Goal: Register for event/course

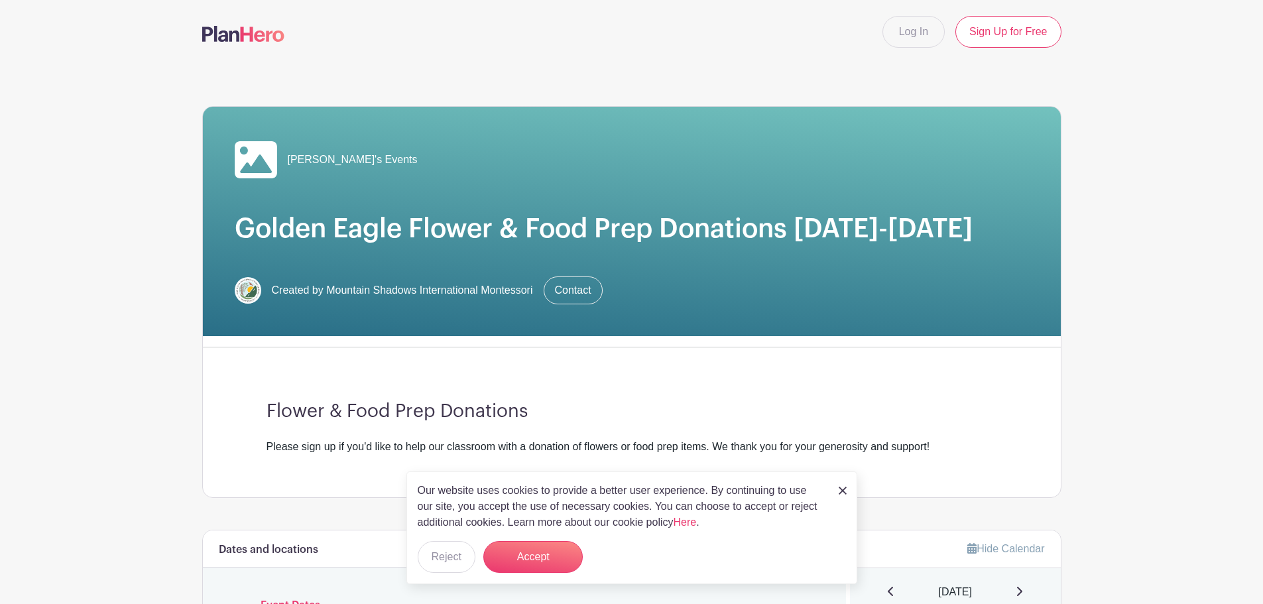
click at [836, 488] on div "Our website uses cookies to provide a better user experience. By continuing to …" at bounding box center [631, 527] width 451 height 113
click at [844, 492] on img at bounding box center [842, 490] width 8 height 8
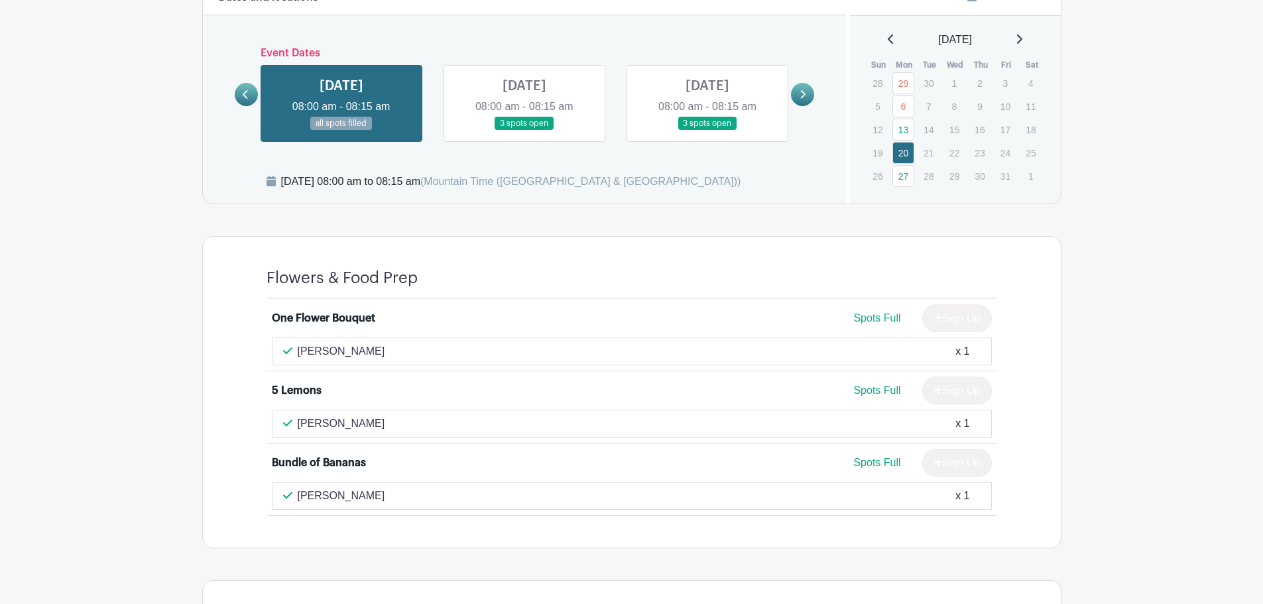
scroll to position [530, 0]
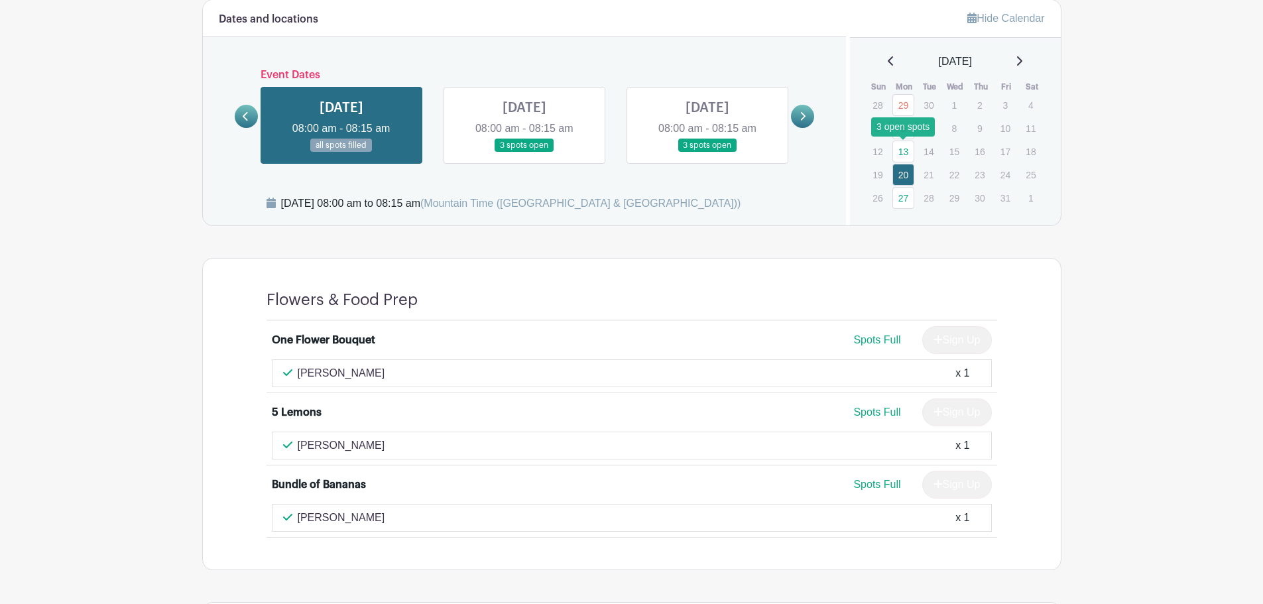
click at [898, 155] on link "13" at bounding box center [903, 152] width 22 height 22
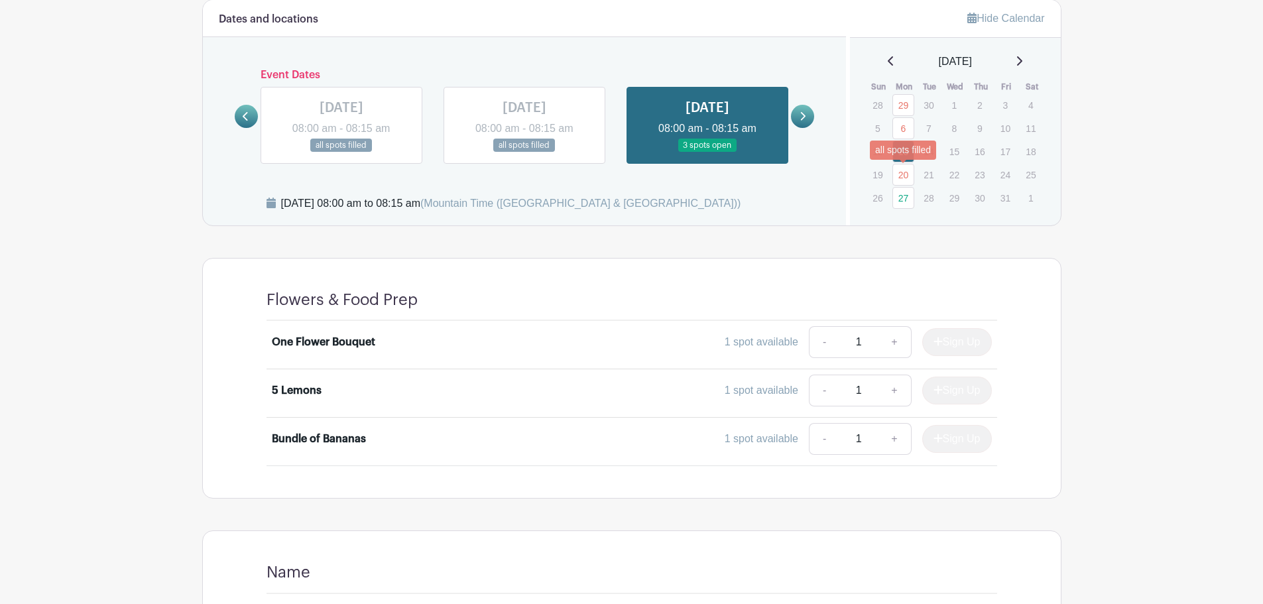
click at [904, 173] on link "20" at bounding box center [903, 175] width 22 height 22
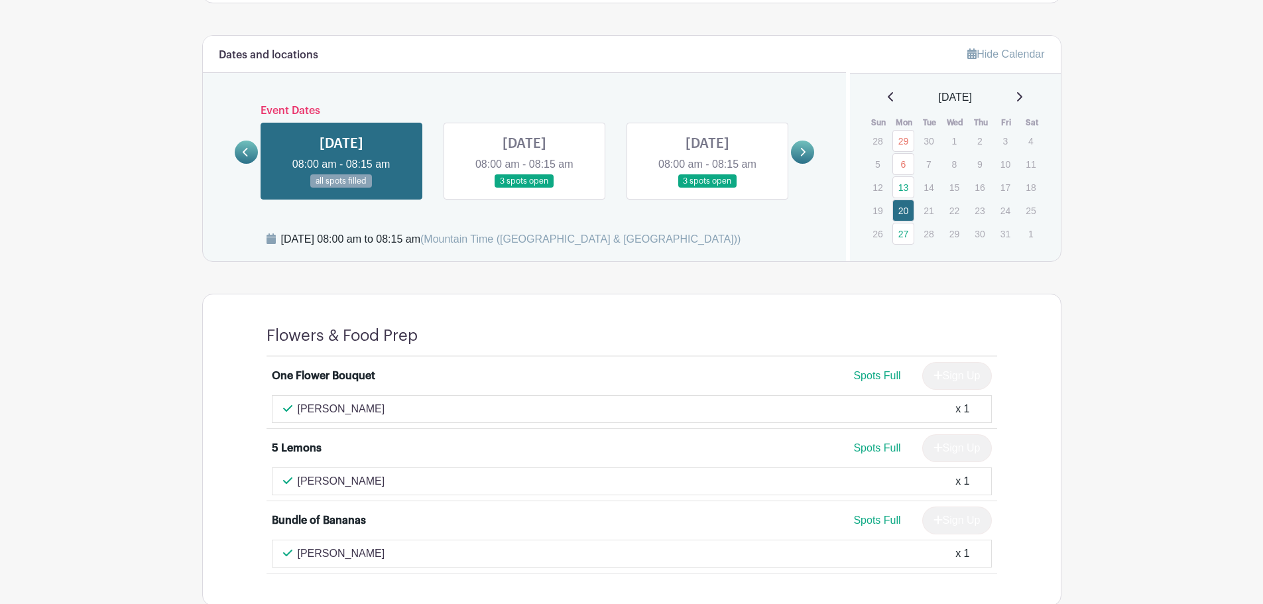
scroll to position [463, 0]
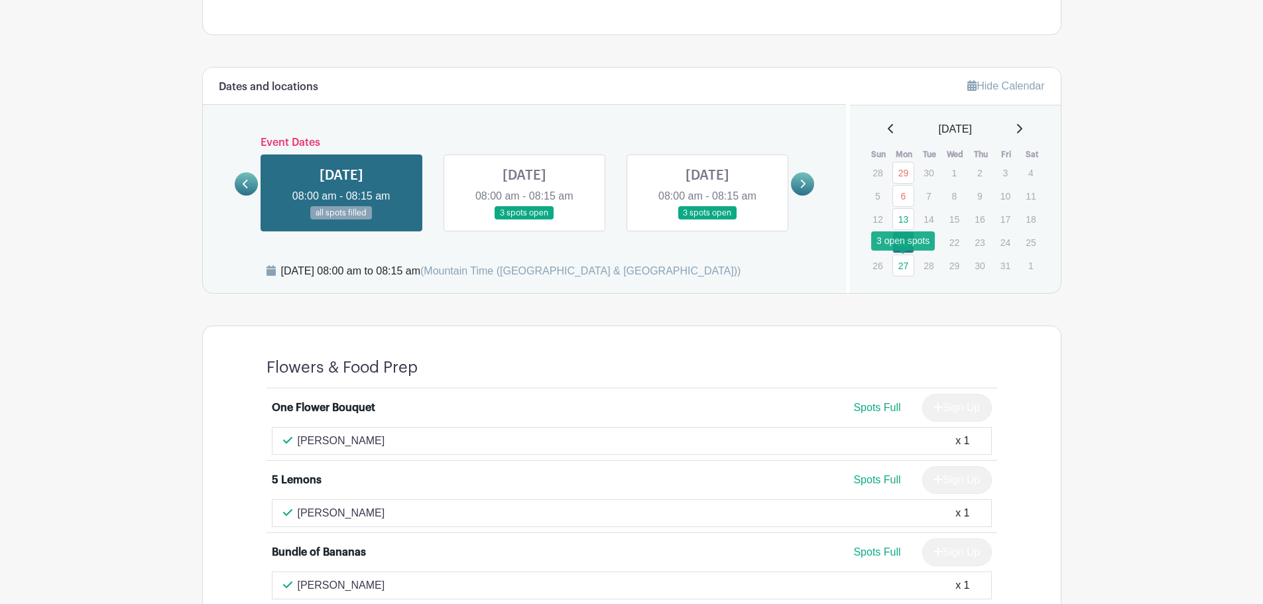
click at [898, 261] on link "27" at bounding box center [903, 265] width 22 height 22
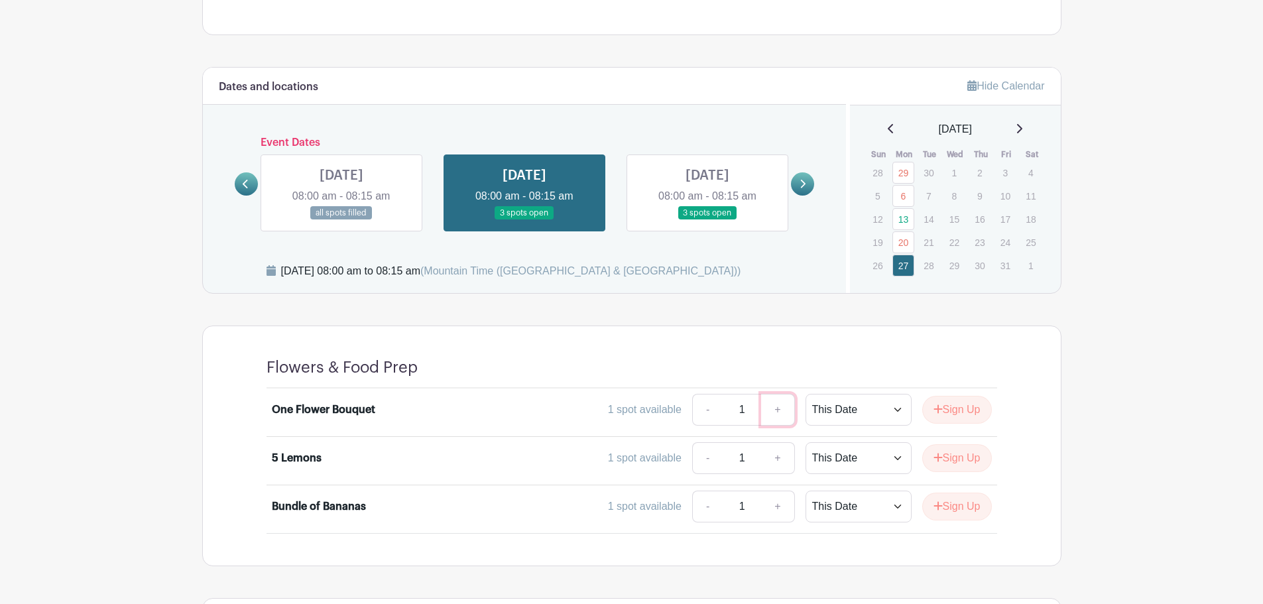
click at [777, 409] on link "+" at bounding box center [777, 410] width 33 height 32
click at [934, 408] on icon "submit" at bounding box center [937, 409] width 9 height 11
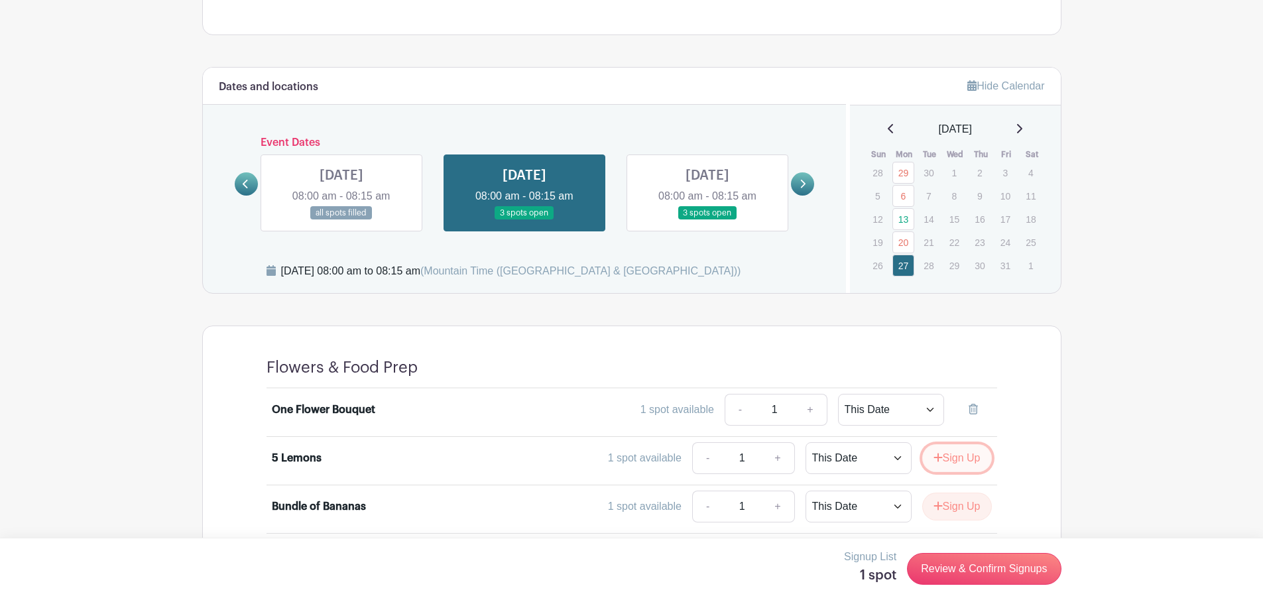
click at [944, 461] on button "Sign Up" at bounding box center [957, 458] width 70 height 28
click at [948, 512] on button "Sign Up" at bounding box center [957, 506] width 70 height 28
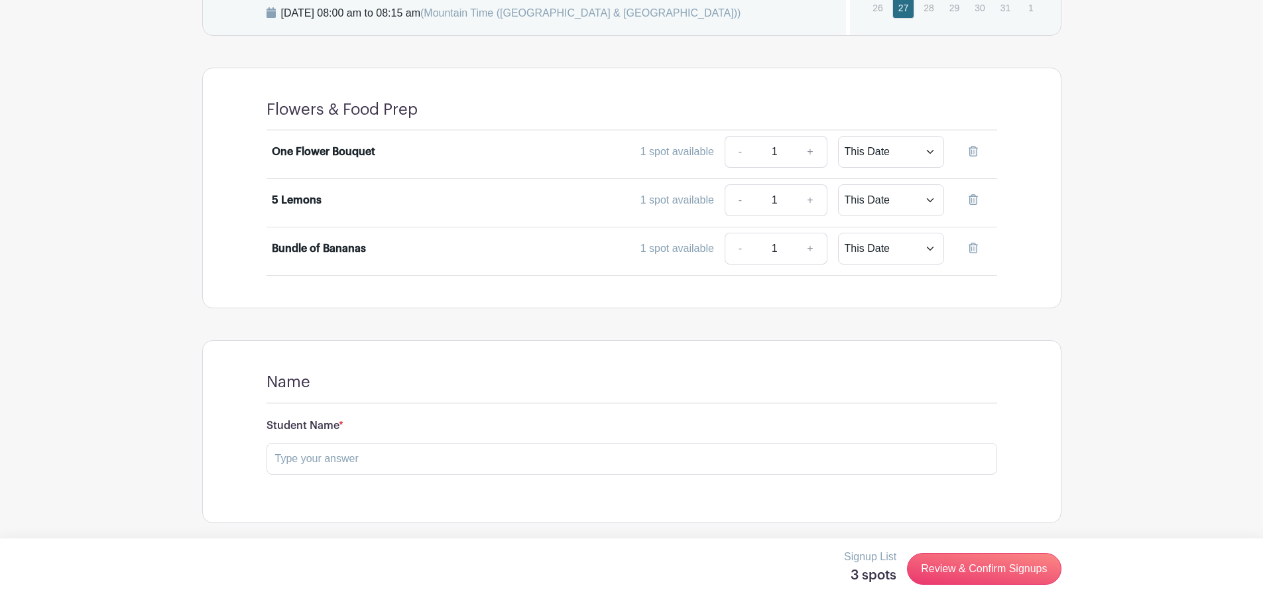
scroll to position [722, 0]
click at [437, 456] on input "text" at bounding box center [631, 457] width 730 height 32
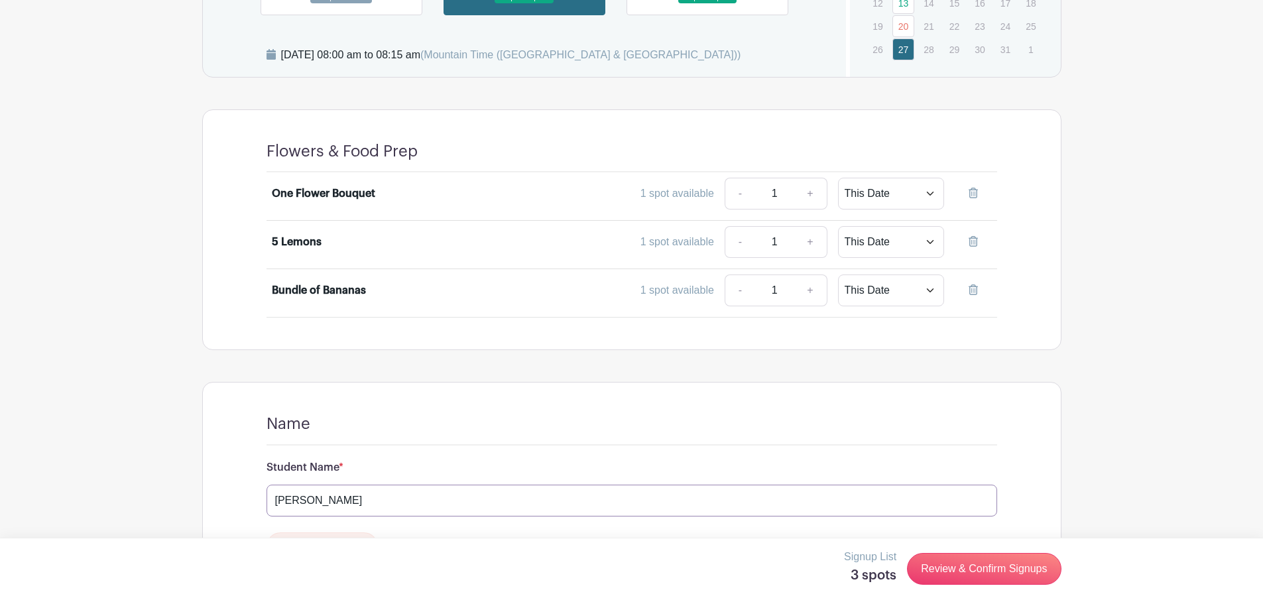
scroll to position [695, 0]
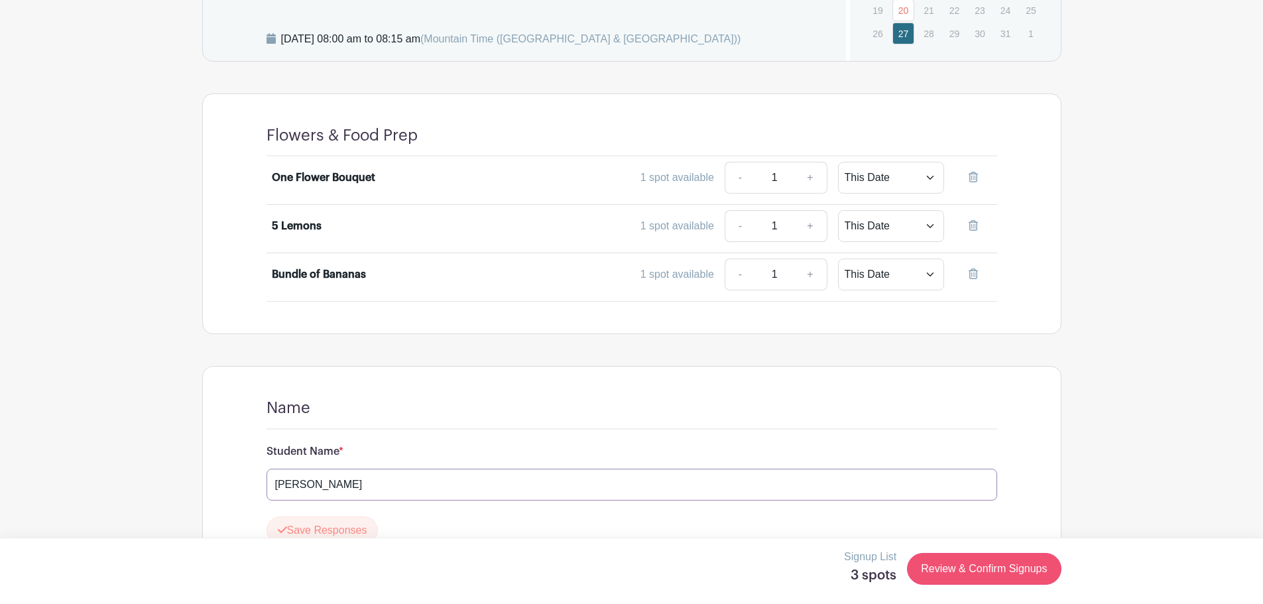
type input "[PERSON_NAME]"
click at [944, 571] on link "Review & Confirm Signups" at bounding box center [984, 569] width 154 height 32
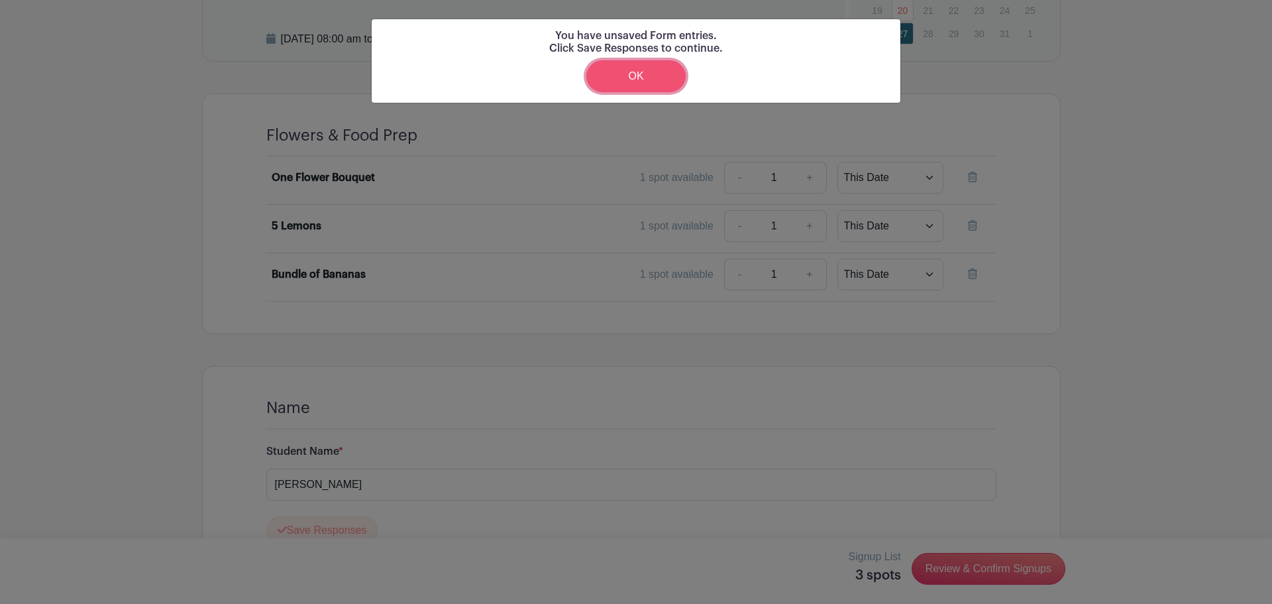
click at [621, 78] on link "OK" at bounding box center [636, 76] width 99 height 32
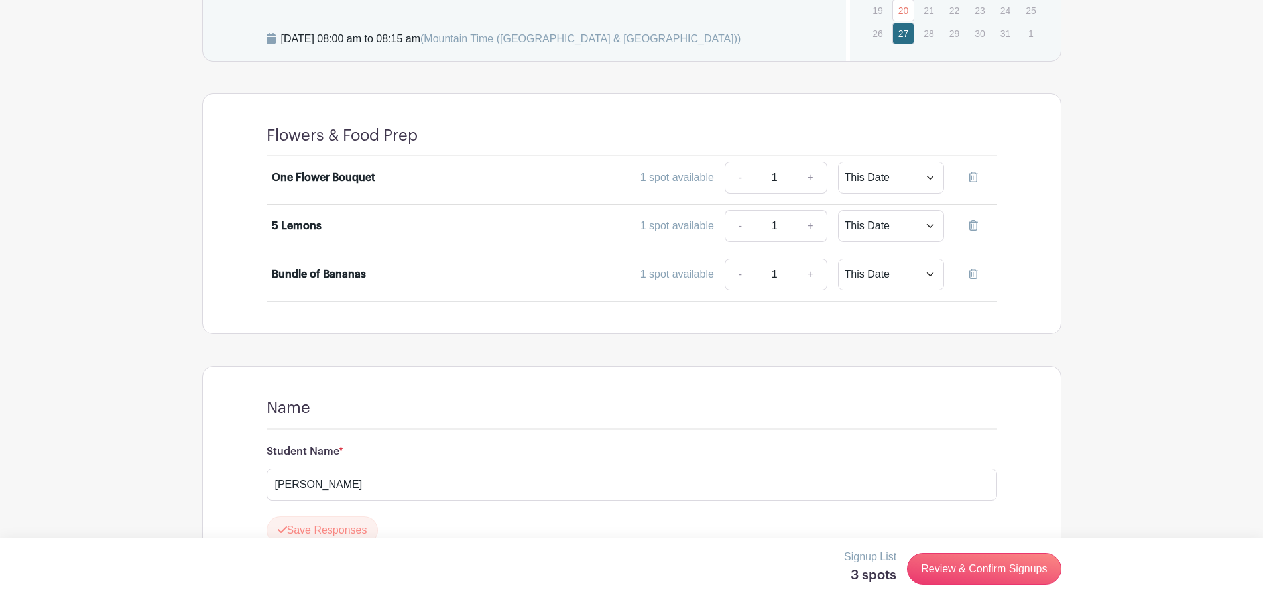
scroll to position [761, 0]
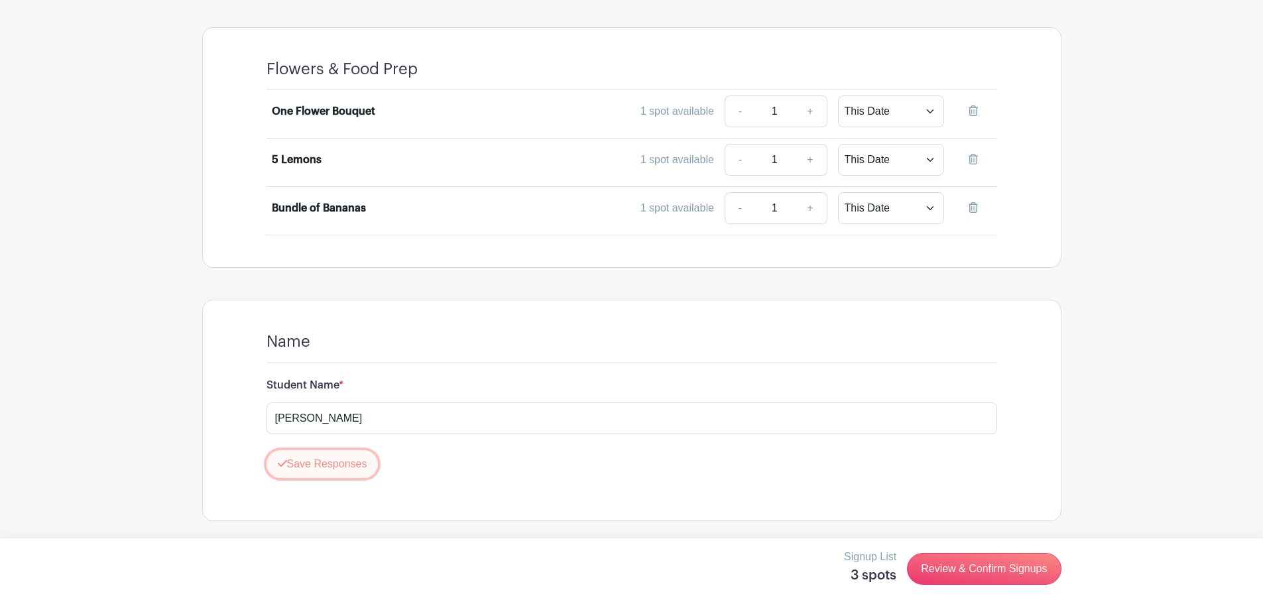
click at [315, 459] on button "Save Responses" at bounding box center [322, 464] width 112 height 28
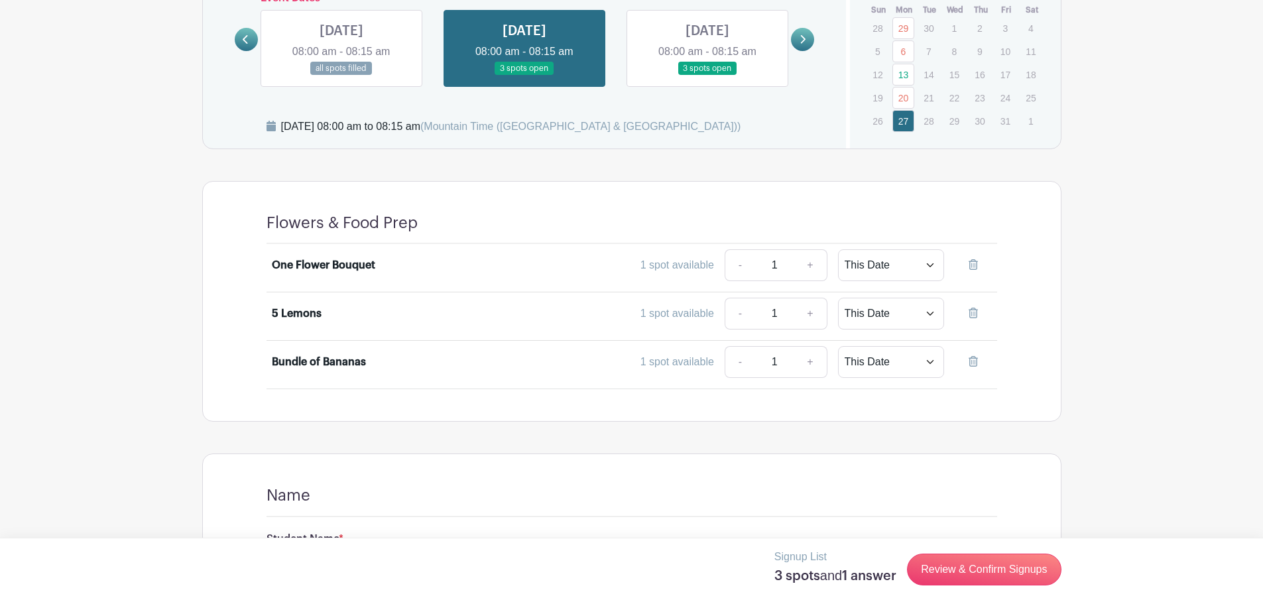
scroll to position [722, 0]
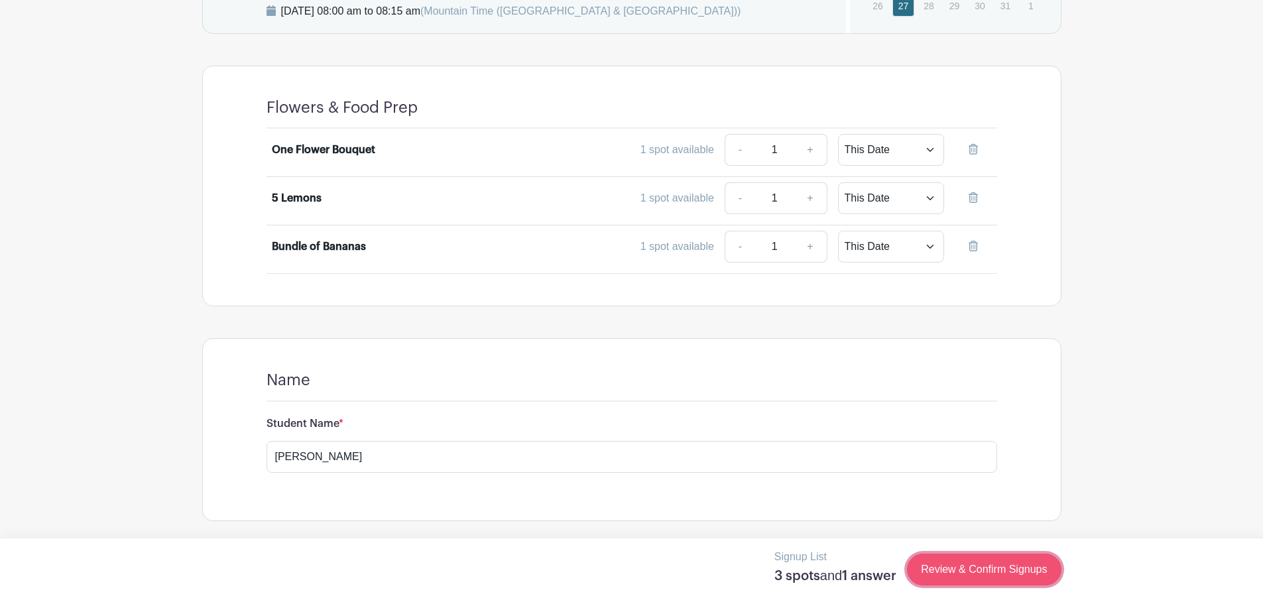
click at [940, 557] on link "Review & Confirm Signups" at bounding box center [984, 569] width 154 height 32
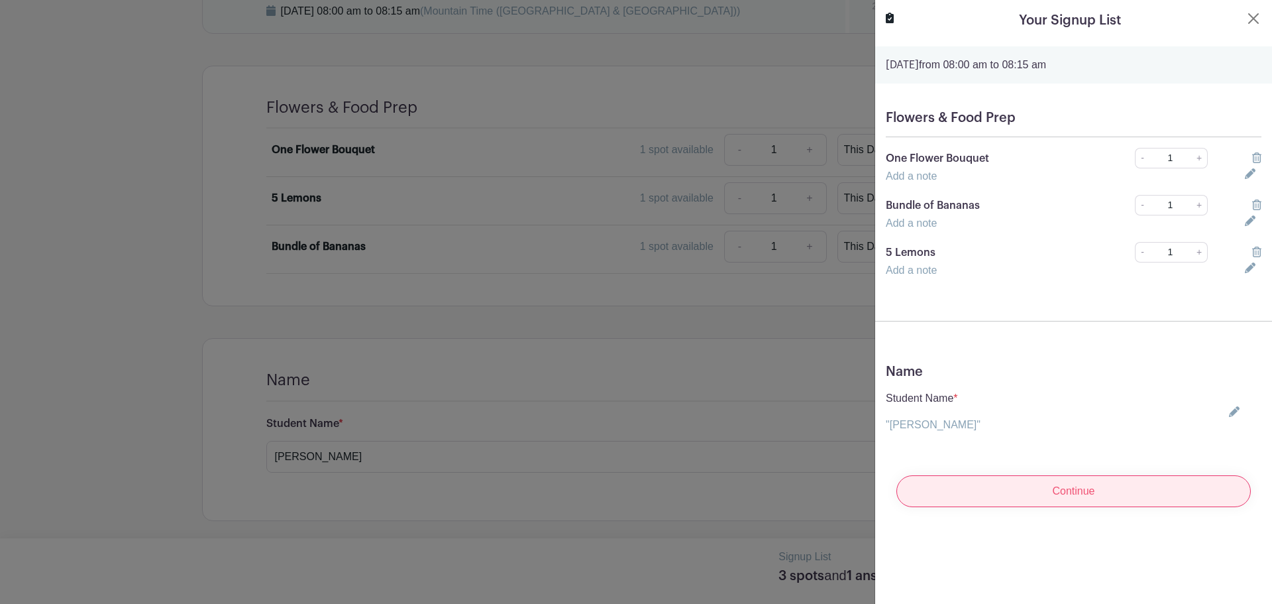
click at [1011, 494] on input "Continue" at bounding box center [1074, 491] width 355 height 32
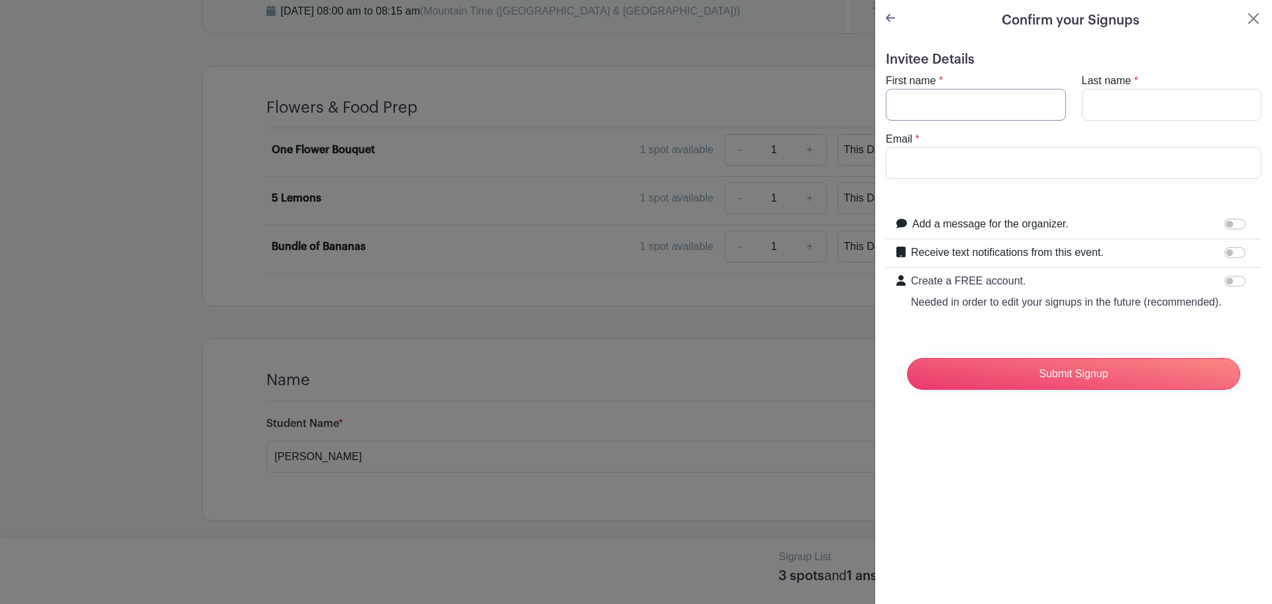
click at [964, 92] on input "First name" at bounding box center [976, 105] width 180 height 32
type input "[PERSON_NAME]"
type input "[PERSON_NAME][EMAIL_ADDRESS][PERSON_NAME][DOMAIN_NAME]"
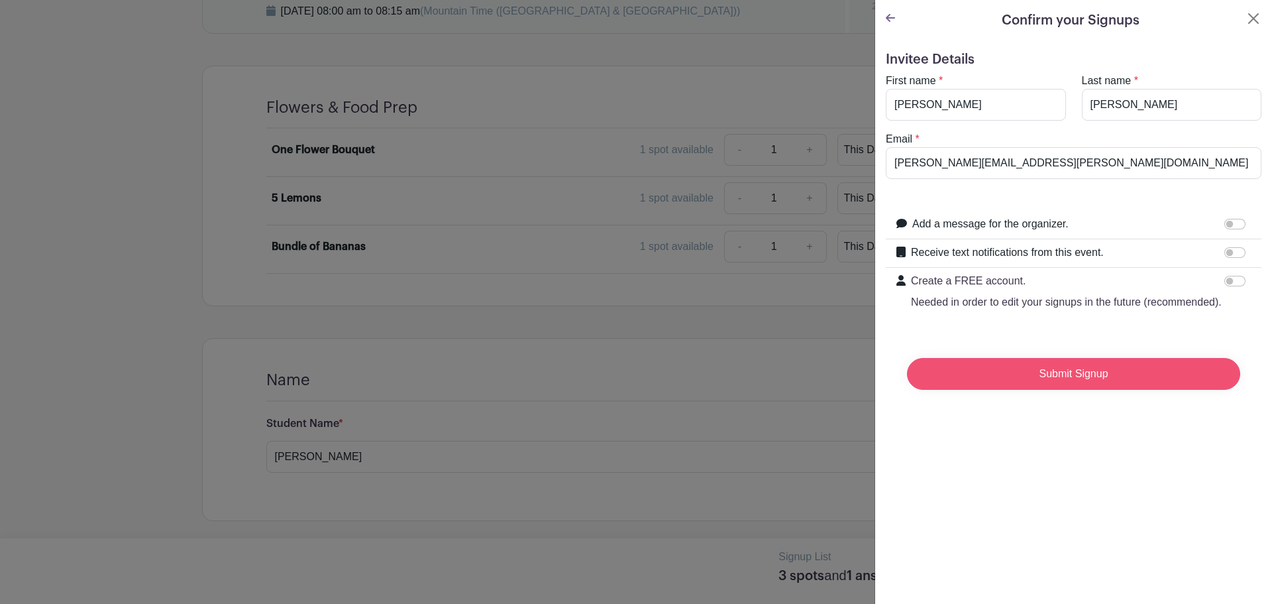
click at [977, 390] on input "Submit Signup" at bounding box center [1073, 374] width 333 height 32
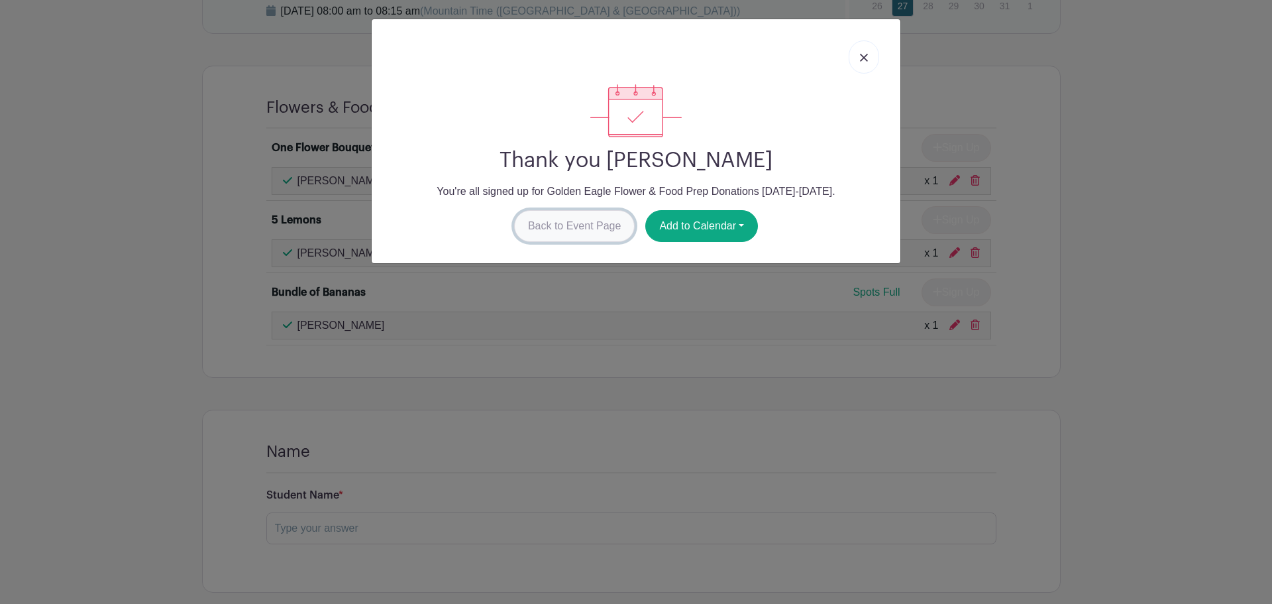
click at [584, 227] on link "Back to Event Page" at bounding box center [574, 226] width 121 height 32
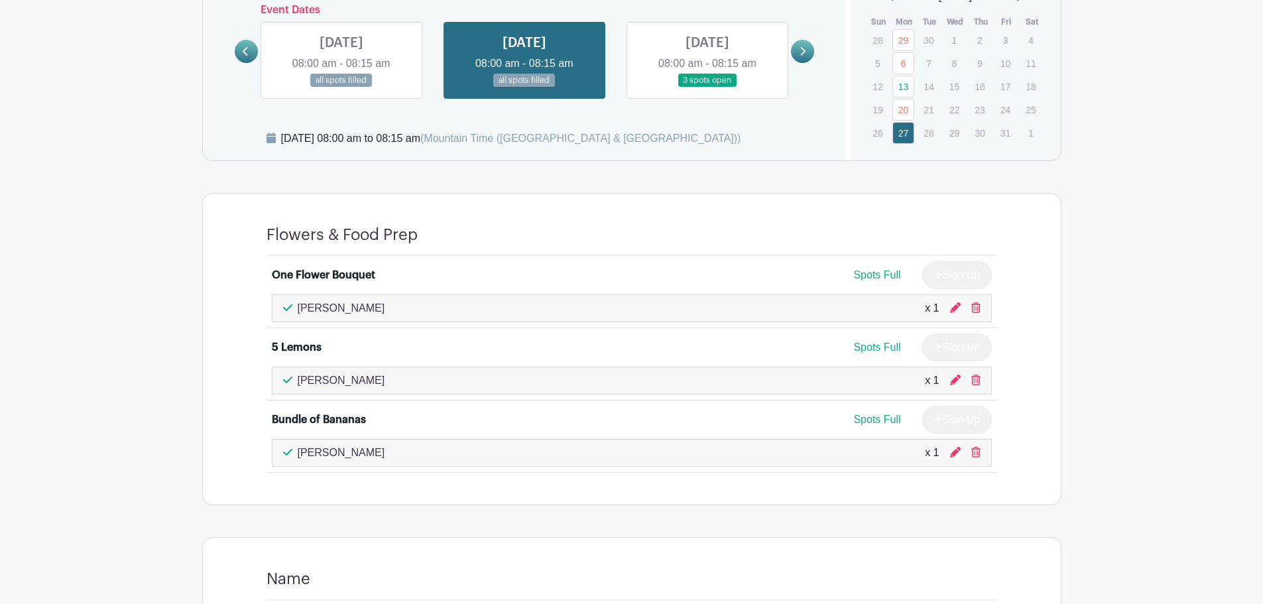
scroll to position [529, 0]
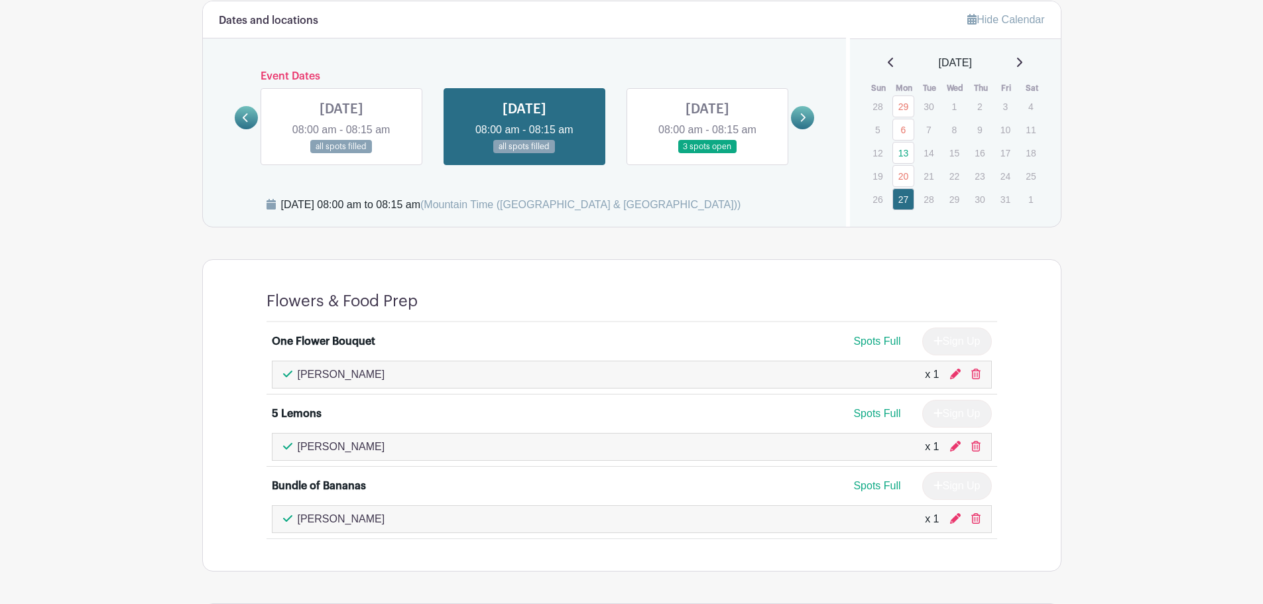
click at [930, 152] on p "14" at bounding box center [928, 152] width 22 height 21
click at [906, 128] on link "6" at bounding box center [903, 130] width 22 height 22
click at [903, 197] on link "27" at bounding box center [903, 199] width 22 height 22
